Goal: Task Accomplishment & Management: Manage account settings

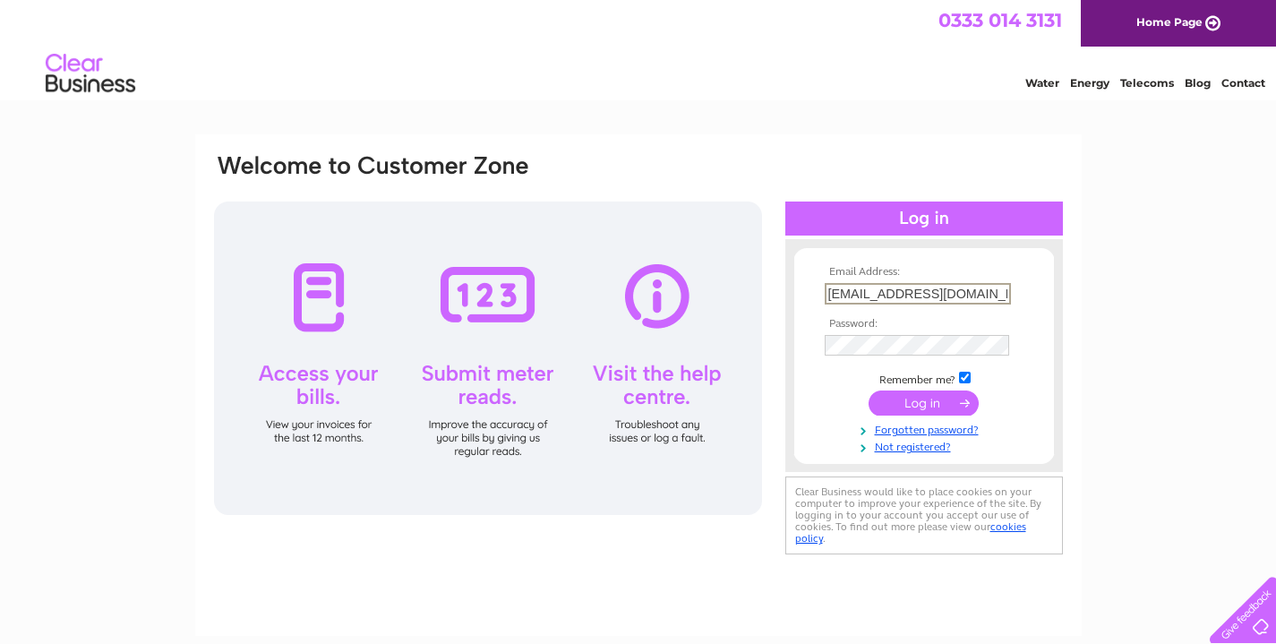
type input "[EMAIL_ADDRESS][DOMAIN_NAME]"
click at [939, 402] on input "submit" at bounding box center [924, 401] width 110 height 25
click at [907, 397] on input "submit" at bounding box center [924, 401] width 110 height 25
click at [864, 277] on th "Email Address:" at bounding box center [924, 272] width 208 height 13
click at [864, 287] on input "[EMAIL_ADDRESS][DOMAIN_NAME]" at bounding box center [917, 293] width 184 height 20
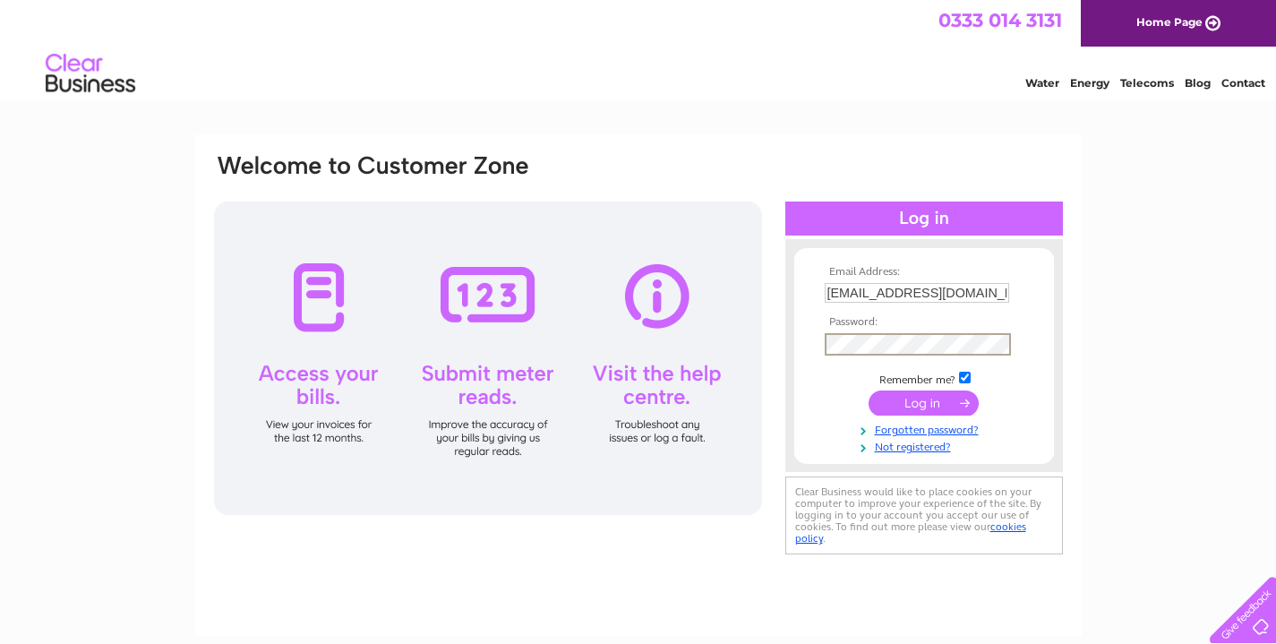
click at [923, 401] on input "submit" at bounding box center [924, 402] width 110 height 25
drag, startPoint x: 997, startPoint y: 287, endPoint x: 805, endPoint y: 290, distance: 191.6
click at [805, 290] on form "Email Address: [EMAIL_ADDRESS][DOMAIN_NAME] Password:" at bounding box center [924, 360] width 260 height 188
type input "[EMAIL_ADDRESS][DOMAIN_NAME]"
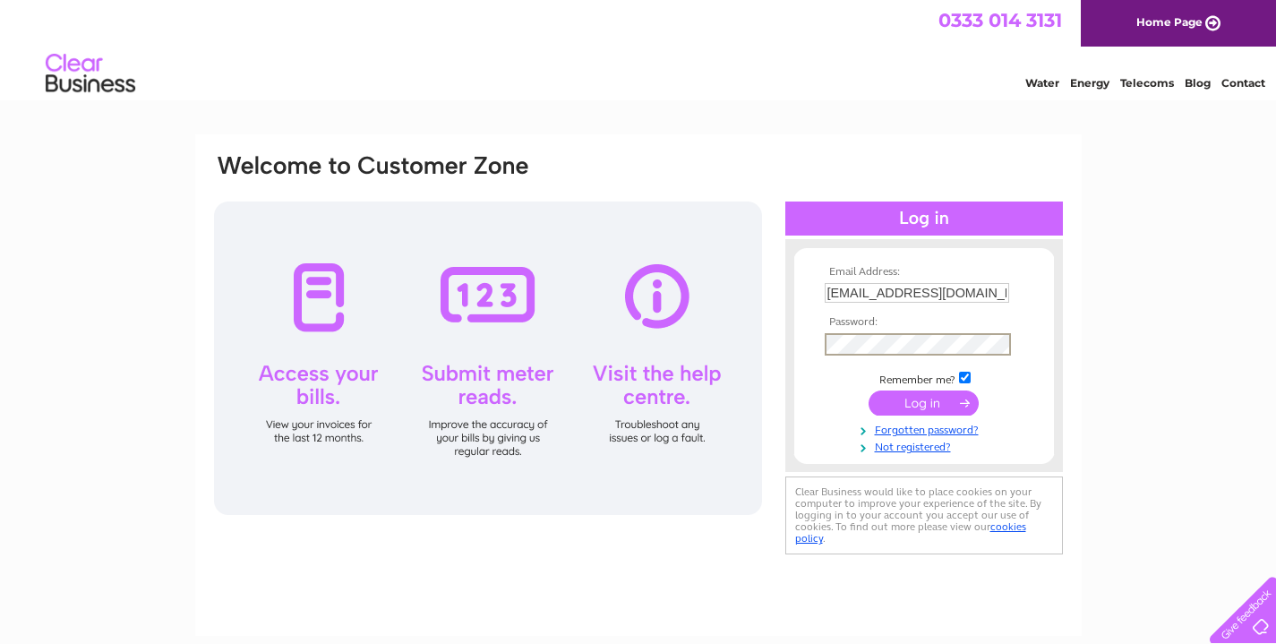
click at [923, 401] on input "submit" at bounding box center [924, 402] width 110 height 25
